Goal: Task Accomplishment & Management: Use online tool/utility

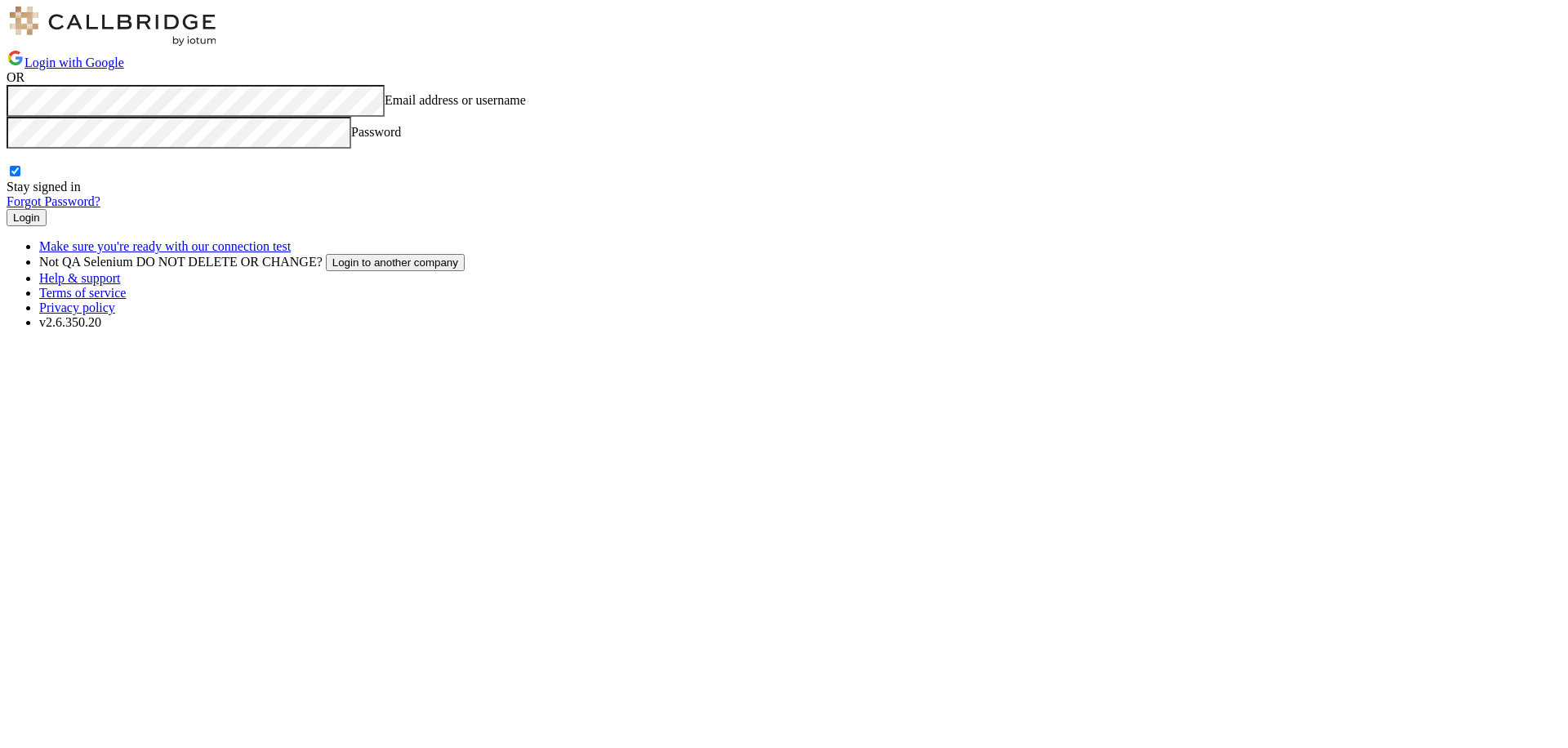
click at [46, 227] on button "Login" at bounding box center [26, 217] width 40 height 17
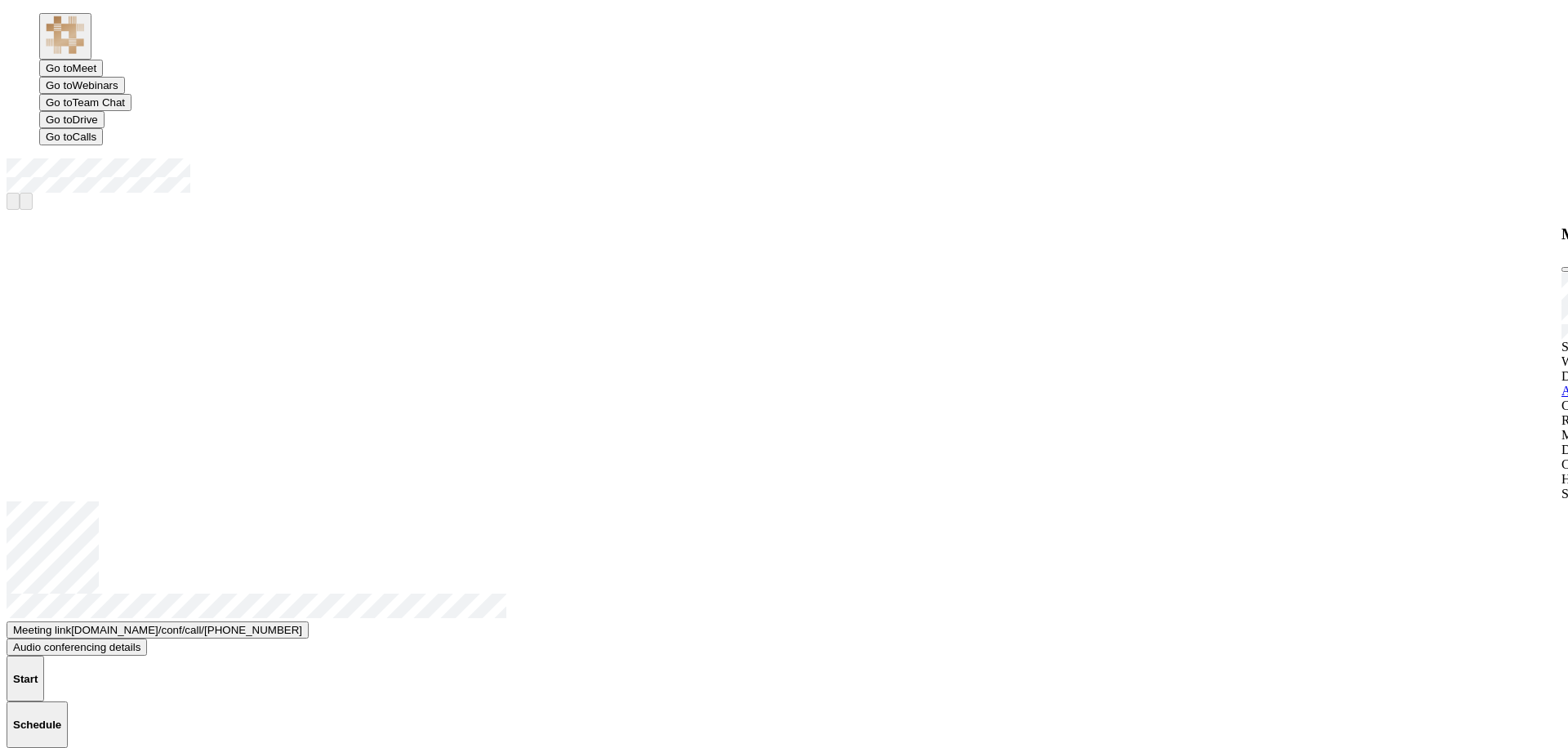
click at [44, 655] on button "Start" at bounding box center [25, 678] width 37 height 45
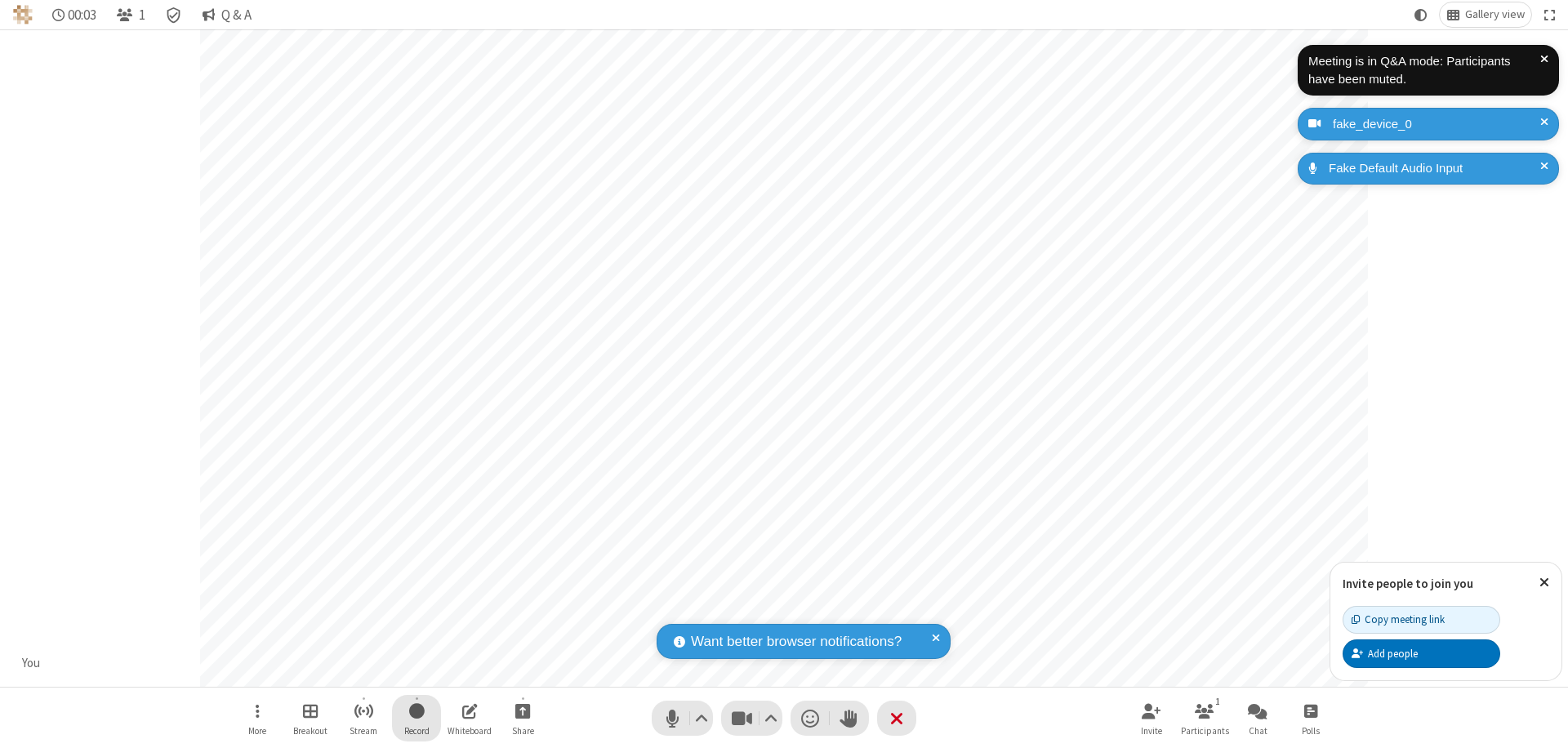
click at [417, 718] on span "Start recording" at bounding box center [416, 711] width 15 height 20
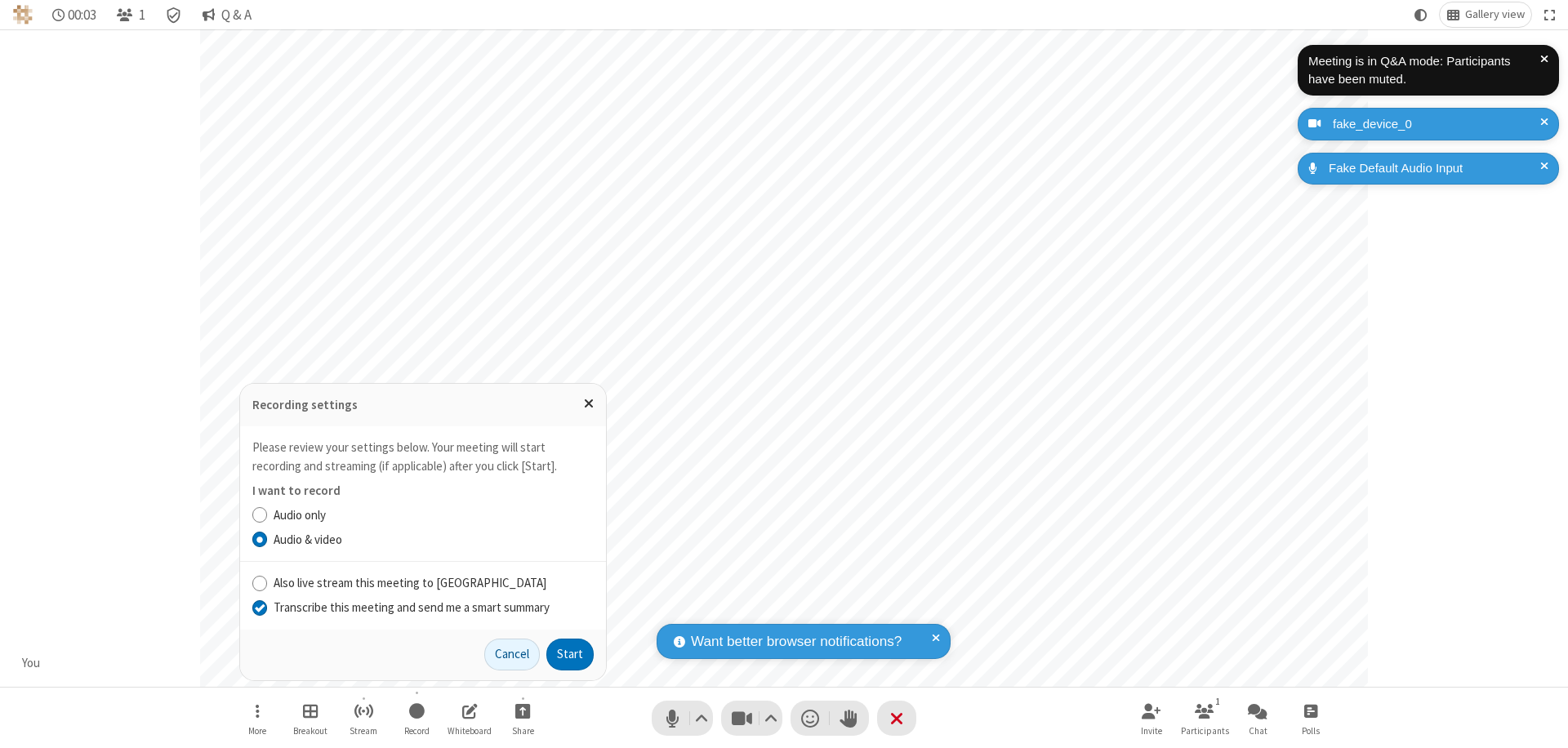
click at [258, 607] on input "Transcribe this meeting and send me a smart summary" at bounding box center [259, 607] width 15 height 17
click at [570, 654] on button "Start" at bounding box center [570, 655] width 47 height 33
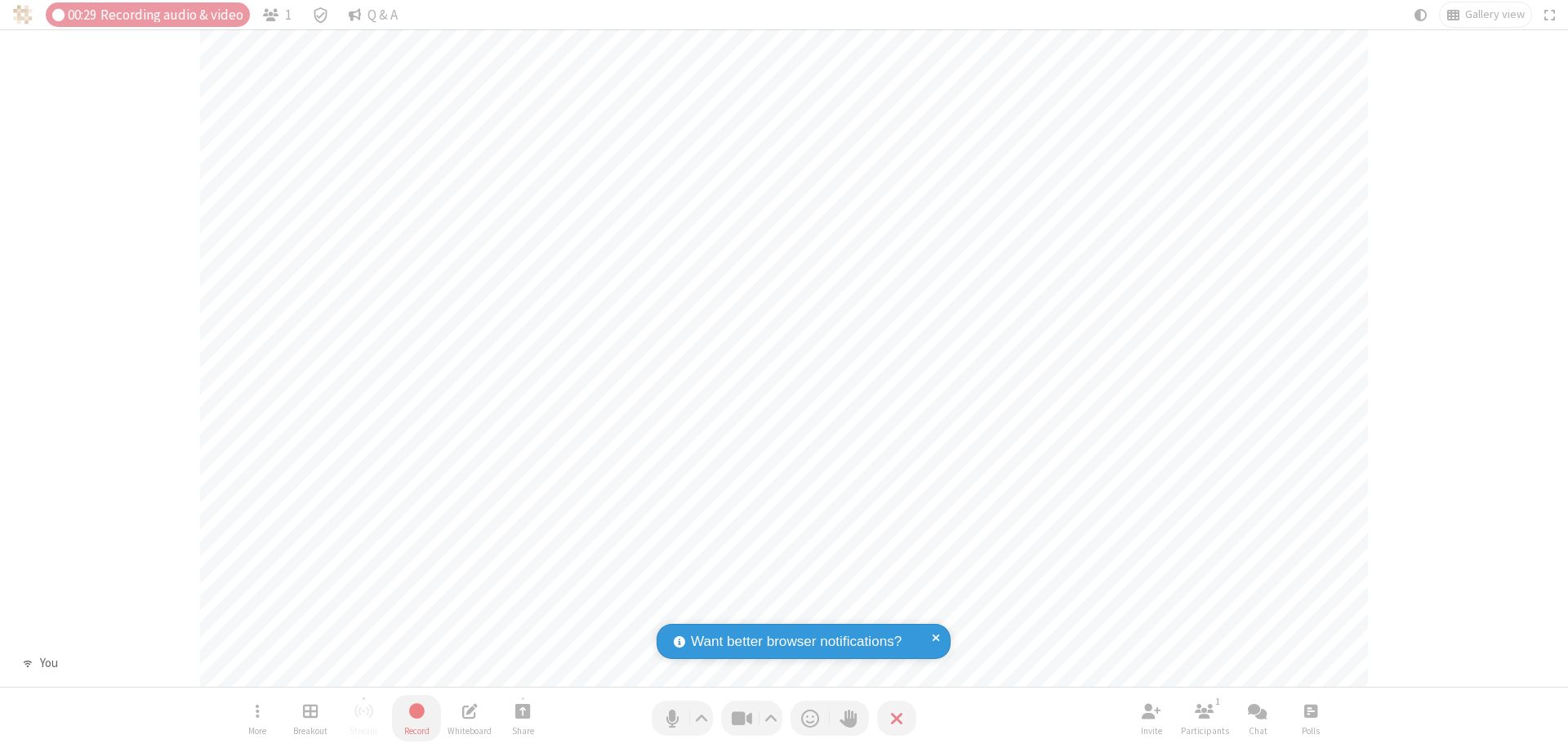
click at [417, 718] on span "Stop recording" at bounding box center [416, 711] width 19 height 20
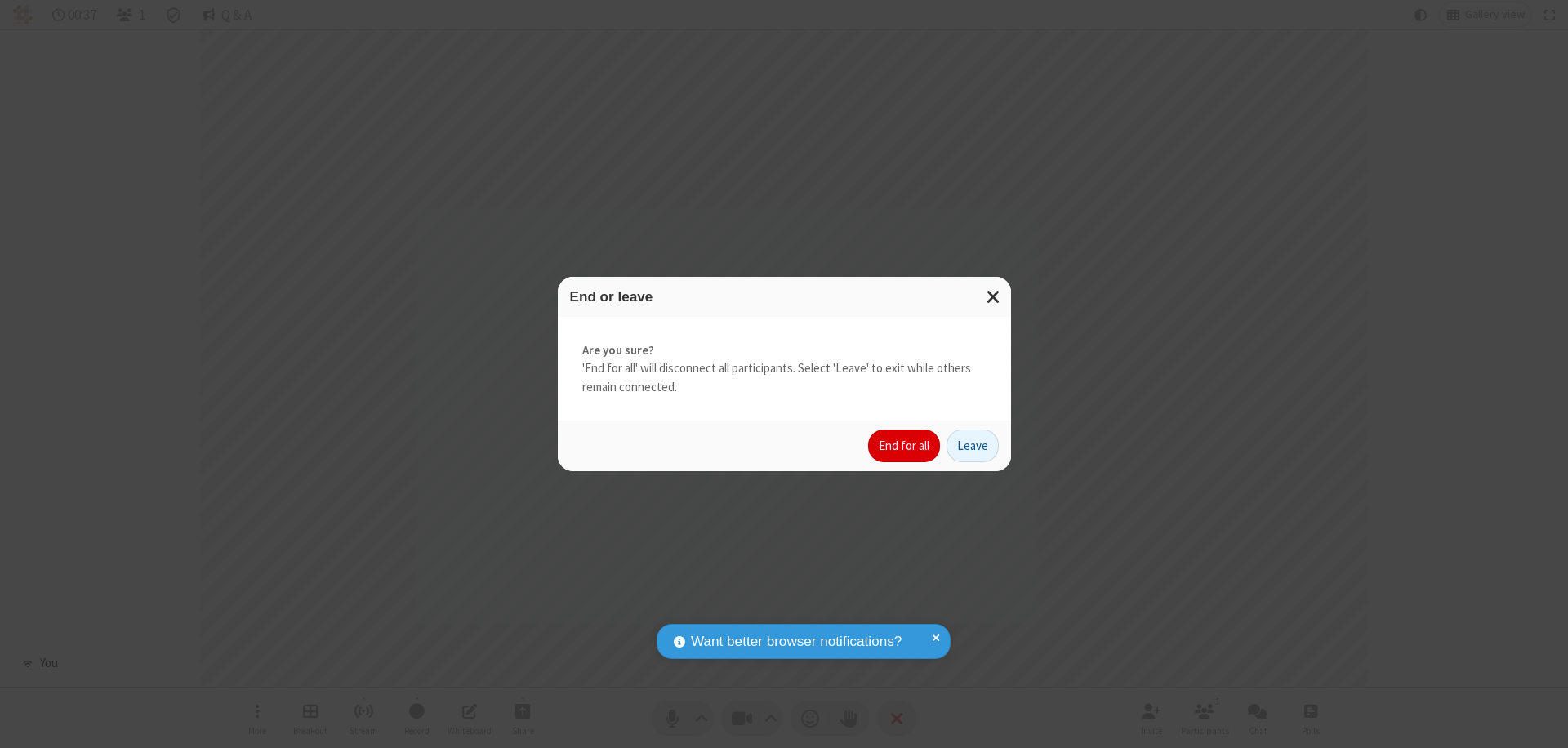
click at [905, 446] on button "End for all" at bounding box center [904, 446] width 72 height 33
